Goal: Navigation & Orientation: Find specific page/section

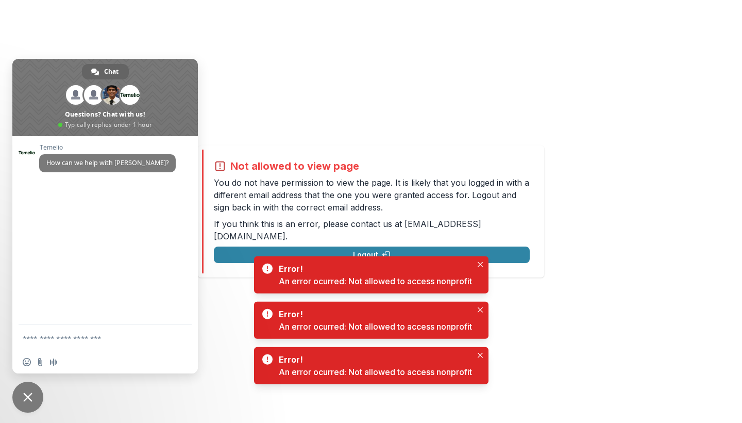
click at [480, 117] on div "Not allowed to view page You do not have permission to view the page. It is lik…" at bounding box center [371, 211] width 742 height 423
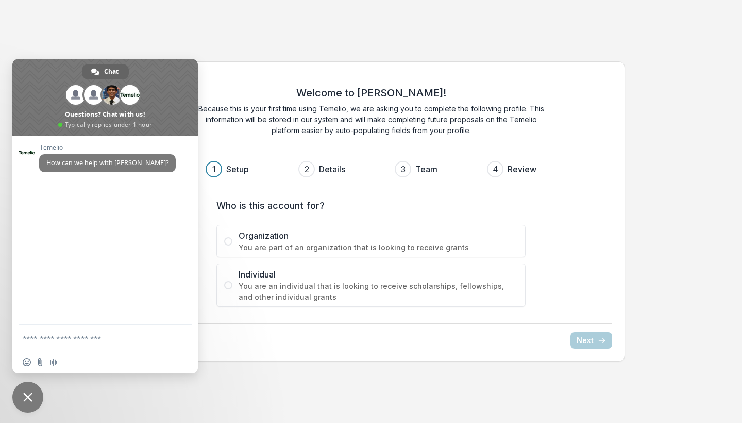
click at [323, 45] on div "Welcome to Temelio! Because this is your first time using Temelio, we are askin…" at bounding box center [371, 211] width 742 height 423
click at [30, 390] on span "Close chat" at bounding box center [27, 396] width 31 height 31
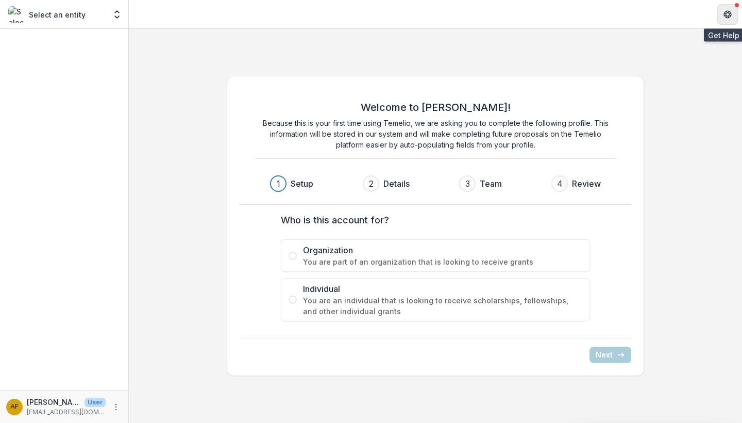
click at [728, 16] on icon "Get Help" at bounding box center [727, 14] width 8 height 8
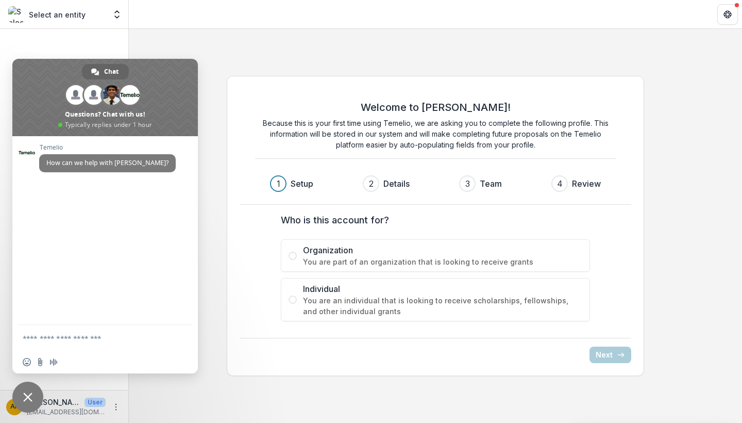
click at [193, 56] on div "Welcome to [PERSON_NAME]! Because this is your first time using Temelio, we are…" at bounding box center [435, 226] width 613 height 394
click at [29, 395] on span "Close chat" at bounding box center [27, 396] width 9 height 9
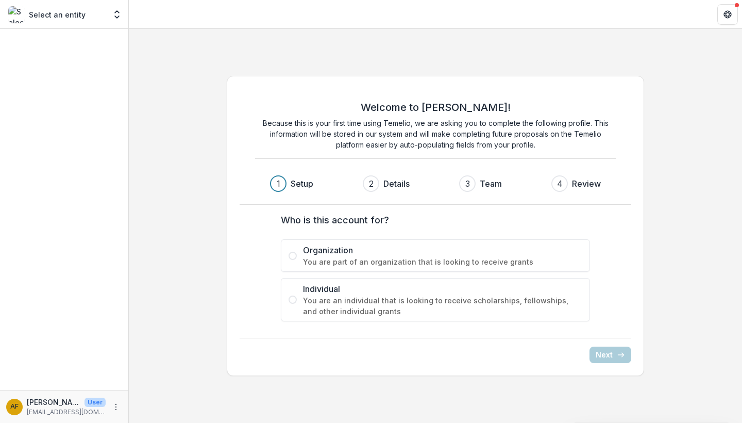
click at [97, 407] on div "AF [PERSON_NAME] User [EMAIL_ADDRESS][DOMAIN_NAME]" at bounding box center [55, 406] width 99 height 20
click at [113, 407] on icon "More" at bounding box center [116, 406] width 8 height 8
click at [159, 402] on button "Logout" at bounding box center [184, 401] width 110 height 17
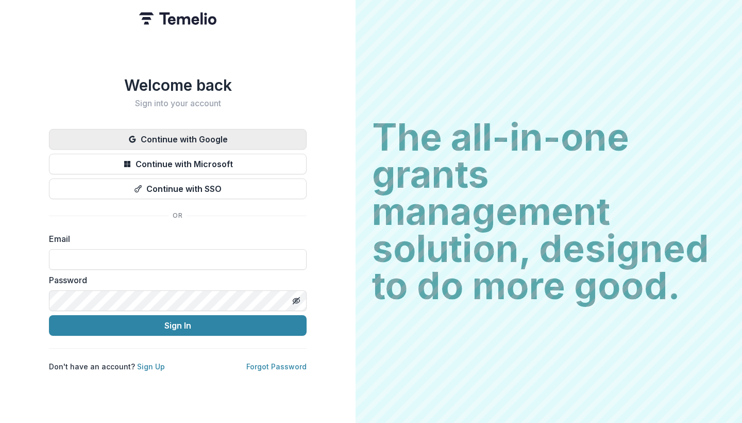
click at [204, 133] on button "Continue with Google" at bounding box center [178, 139] width 258 height 21
